Goal: Entertainment & Leisure: Consume media (video, audio)

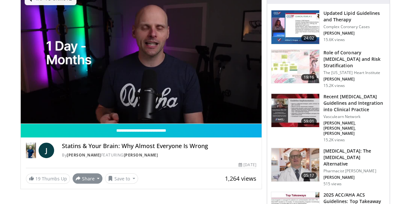
scroll to position [97, 0]
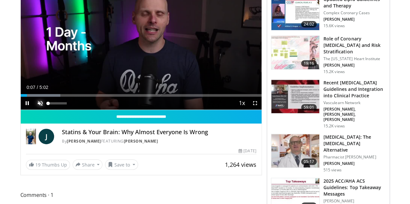
click at [34, 110] on span "Video Player" at bounding box center [40, 103] width 13 height 13
drag, startPoint x: 42, startPoint y: 107, endPoint x: 0, endPoint y: 111, distance: 42.3
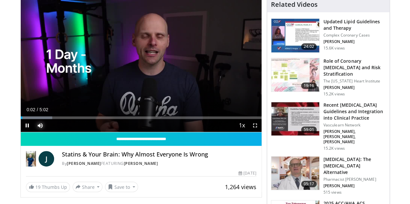
scroll to position [65, 0]
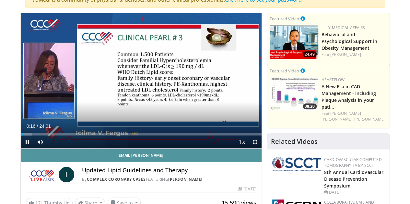
scroll to position [65, 0]
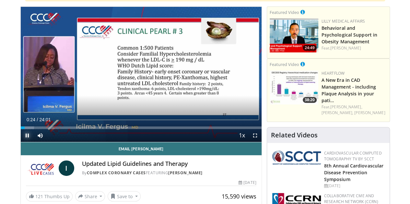
click at [21, 142] on span "Video Player" at bounding box center [27, 135] width 13 height 13
